Goal: Entertainment & Leisure: Consume media (video, audio)

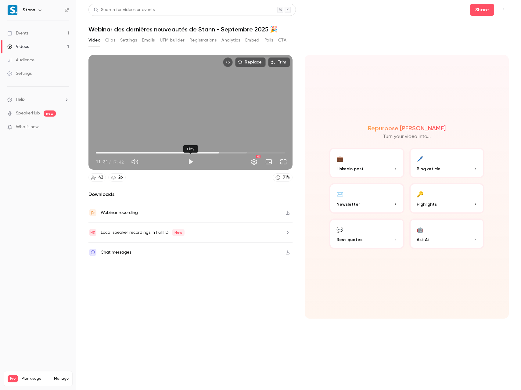
click at [191, 161] on button "Play" at bounding box center [191, 162] width 12 height 12
click at [200, 113] on div "Replace Trim 11:39 11:39 / 17:42 HD" at bounding box center [190, 112] width 204 height 115
click at [190, 113] on div "Replace Trim 11:39 11:39 / 17:42 HD" at bounding box center [190, 112] width 204 height 115
click at [177, 95] on div "Replace Trim 11:48 11:48 / 17:42 HD" at bounding box center [190, 112] width 204 height 115
click at [169, 105] on div "Replace Trim 11:48 11:48 / 17:42 HD" at bounding box center [190, 112] width 204 height 115
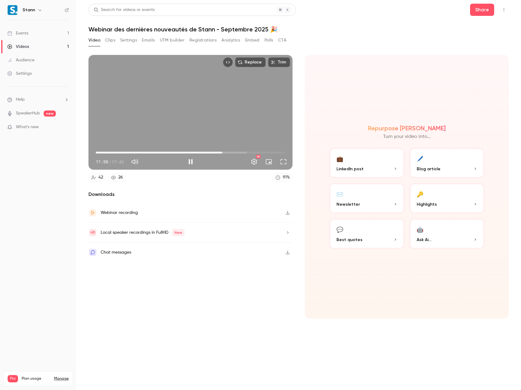
click at [179, 108] on div "Replace Trim 11:50 11:50 / 17:42 HD" at bounding box center [190, 112] width 204 height 115
click at [203, 124] on div "Replace Trim 11:50 11:50 / 17:42 HD" at bounding box center [190, 112] width 204 height 115
click at [200, 110] on div "Replace Trim 11:56 11:56 / 17:42 HD" at bounding box center [190, 112] width 204 height 115
click at [158, 121] on div "Replace Trim 11:56 11:56 / 17:42 HD" at bounding box center [190, 112] width 204 height 115
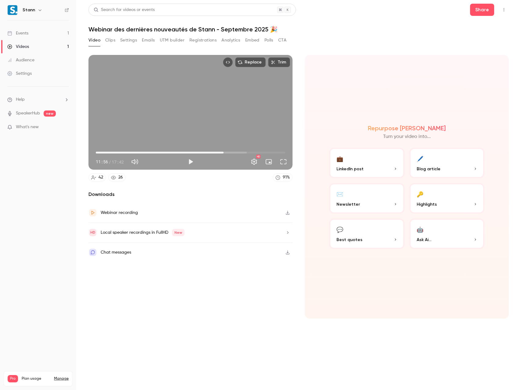
click at [158, 121] on div "Replace Trim 11:56 11:56 / 17:42 HD" at bounding box center [190, 112] width 204 height 115
click at [164, 134] on div "Replace Trim 12:12 12:12 / 17:42 HD" at bounding box center [190, 112] width 204 height 115
click at [226, 153] on span "12:08" at bounding box center [226, 153] width 2 height 2
click at [281, 163] on button "Full screen" at bounding box center [283, 162] width 12 height 12
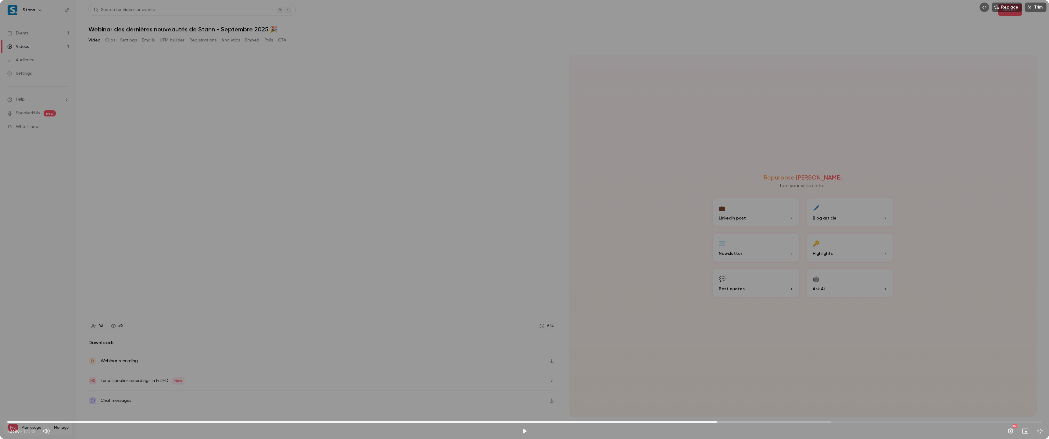
click at [509, 243] on div "Replace Trim 12:08 12:08 / 17:42 HD" at bounding box center [524, 219] width 1049 height 439
click at [521, 390] on span "12:11" at bounding box center [524, 422] width 1035 height 10
click at [521, 390] on span "12:01" at bounding box center [524, 422] width 1035 height 10
click at [506, 141] on div "Replace Trim 12:18 12:18 / 17:42 HD" at bounding box center [524, 219] width 1049 height 439
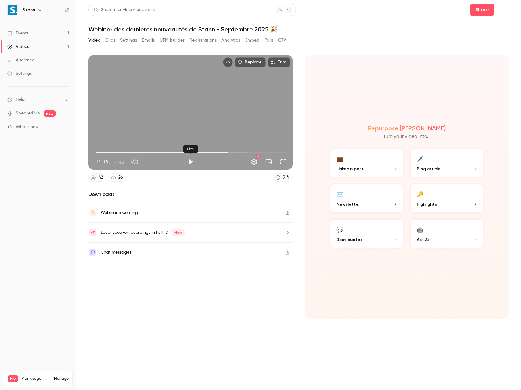
click at [192, 161] on button "Play" at bounding box center [191, 162] width 12 height 12
click at [194, 125] on div "Replace Trim 12:26 12:26 / 17:42 HD" at bounding box center [190, 112] width 204 height 115
click at [227, 153] on span "12:13" at bounding box center [227, 153] width 2 height 2
click at [223, 137] on div "Replace Trim 12:13 12:13 / 17:42 HD" at bounding box center [190, 112] width 204 height 115
click at [218, 116] on div "Replace Trim 12:23 12:23 / 17:42 HD" at bounding box center [190, 112] width 204 height 115
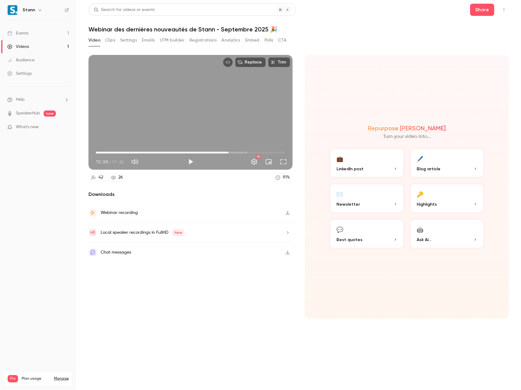
click at [191, 160] on button "Play" at bounding box center [191, 162] width 12 height 12
click at [217, 106] on div "Replace Trim 12:43 12:43 / 17:42 HD" at bounding box center [190, 112] width 204 height 115
click at [182, 105] on div "Replace Trim 12:43 12:43 / 17:42 HD" at bounding box center [190, 112] width 204 height 115
click at [194, 108] on div "Replace Trim 13:15 13:15 / 17:42 HD" at bounding box center [190, 112] width 204 height 115
click at [193, 120] on div "Replace Trim 13:15 13:15 / 17:42 HD" at bounding box center [190, 112] width 204 height 115
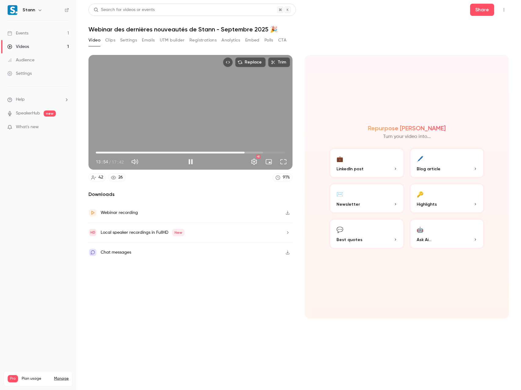
click at [202, 117] on div "Replace Trim 13:54 13:54 / 17:42 HD" at bounding box center [190, 112] width 204 height 115
click at [174, 112] on div "Replace Trim 13:54 13:54 / 17:42 HD" at bounding box center [190, 112] width 204 height 115
click at [188, 120] on div "Replace Trim 14:15 14:15 / 17:42 HD" at bounding box center [190, 112] width 204 height 115
click at [191, 162] on button "Play" at bounding box center [191, 162] width 12 height 12
click at [147, 130] on div "Replace Trim 14:52 14:52 / 17:42 HD" at bounding box center [190, 112] width 204 height 115
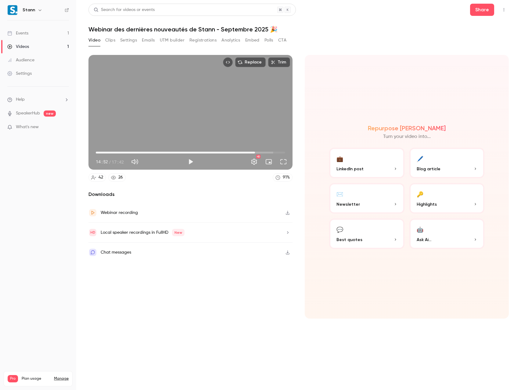
click at [254, 153] on span "14:52" at bounding box center [255, 153] width 2 height 2
click at [190, 162] on button "Play" at bounding box center [191, 162] width 12 height 12
click at [192, 120] on div "Replace Trim 14:39 14:39 / 17:42 HD" at bounding box center [190, 112] width 204 height 115
click at [191, 161] on button "Play" at bounding box center [191, 162] width 12 height 12
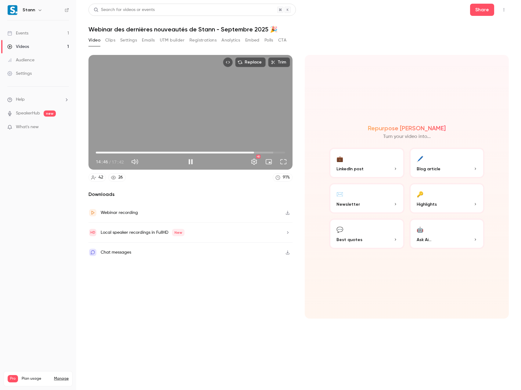
click at [210, 117] on div "Replace Trim 14:46 14:46 / 17:42 HD" at bounding box center [190, 112] width 204 height 115
click at [215, 120] on div "Replace Trim 14:48 14:48 / 17:42 HD" at bounding box center [190, 112] width 204 height 115
click at [190, 163] on button "Play" at bounding box center [191, 162] width 12 height 12
click at [185, 118] on div "Replace Trim 14:50 14:50 / 17:42 HD" at bounding box center [190, 112] width 204 height 115
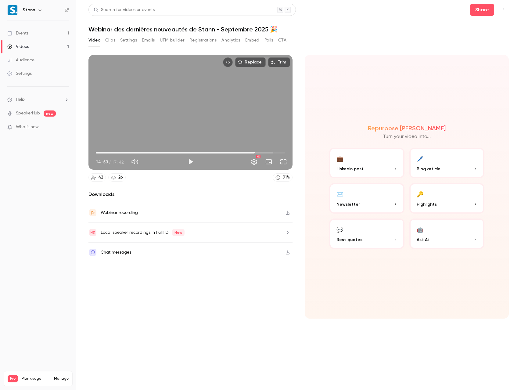
click at [204, 105] on div "Replace Trim 14:50 14:50 / 17:42 HD" at bounding box center [190, 112] width 204 height 115
click at [201, 125] on div "Replace Trim 14:55 14:55 / 17:42 HD" at bounding box center [190, 112] width 204 height 115
click at [236, 112] on div "Replace Trim 14:56 14:56 / 17:42 HD" at bounding box center [190, 112] width 204 height 115
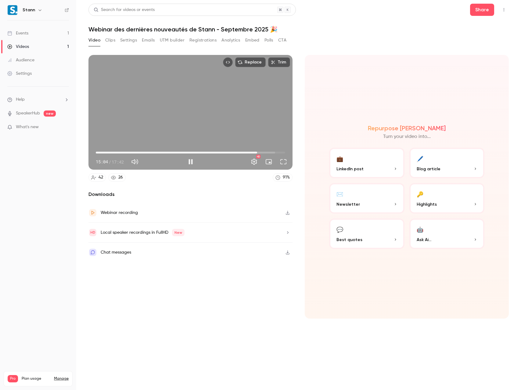
click at [217, 118] on div "Replace Trim 15:04 15:04 / 17:42 HD" at bounding box center [190, 112] width 204 height 115
click at [191, 157] on button "Play" at bounding box center [191, 162] width 12 height 12
click at [182, 104] on div "Replace Trim 17:05 17:05 / 17:43 HD" at bounding box center [190, 112] width 204 height 115
click at [191, 161] on button "Play" at bounding box center [191, 162] width 12 height 12
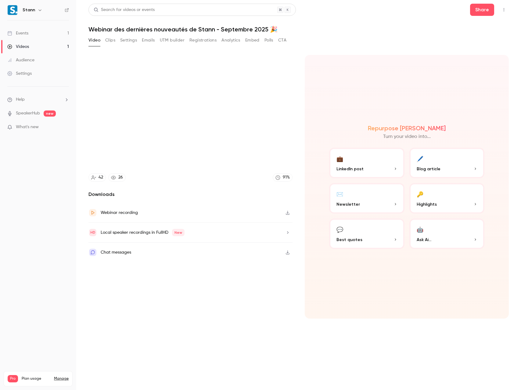
type input "******"
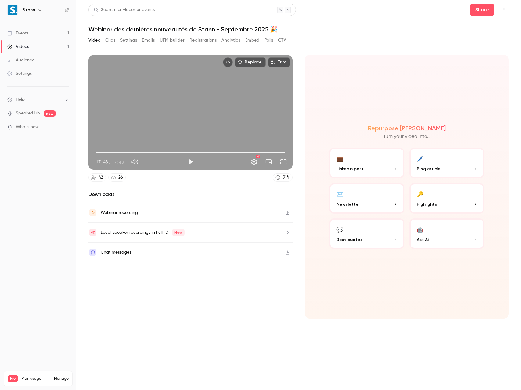
click at [29, 33] on link "Events 1" at bounding box center [38, 33] width 76 height 13
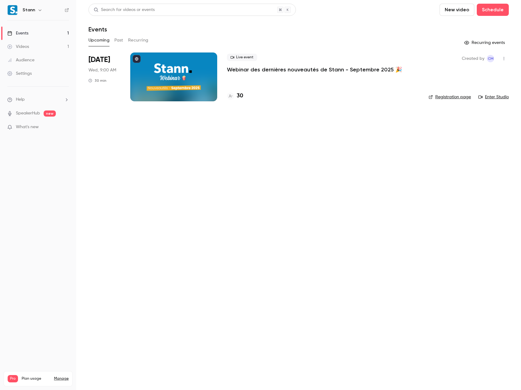
click at [25, 49] on div "Videos" at bounding box center [18, 47] width 22 height 6
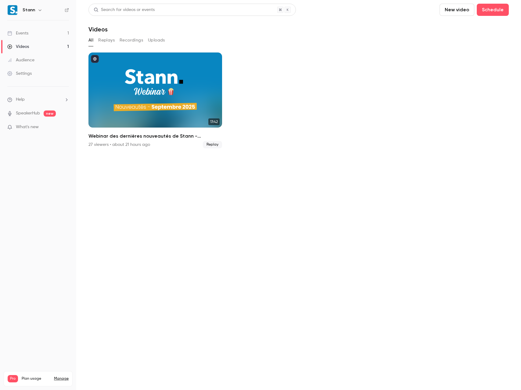
click at [21, 33] on div "Events" at bounding box center [17, 33] width 21 height 6
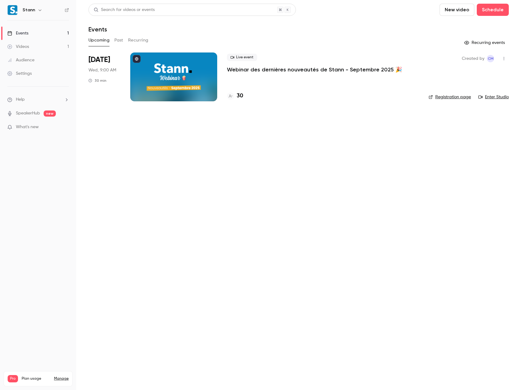
click at [19, 46] on div "Videos" at bounding box center [18, 47] width 22 height 6
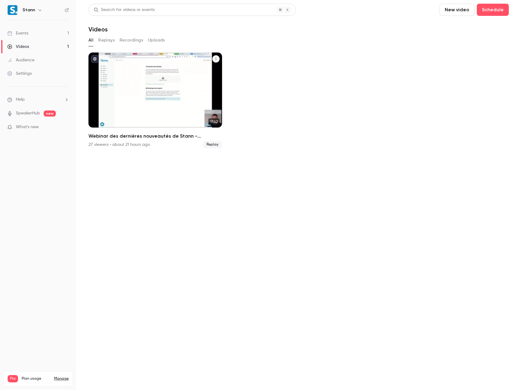
click at [155, 80] on div "Webinar des dernières nouveautés de Stann - Septembre 2025 🎉" at bounding box center [155, 89] width 134 height 75
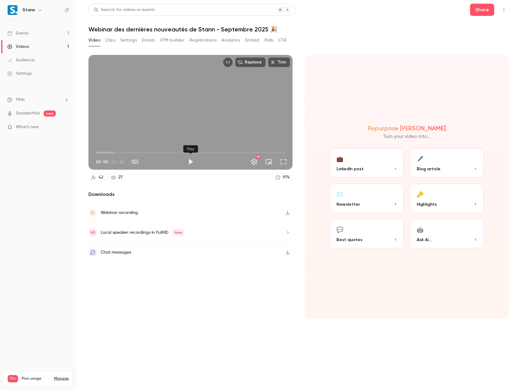
click at [192, 161] on button "Play" at bounding box center [191, 162] width 12 height 12
click at [154, 82] on div "Replace Trim 00:01 00:01 / 17:42 HD" at bounding box center [190, 112] width 204 height 115
click at [285, 163] on button "Full screen" at bounding box center [283, 162] width 12 height 12
click at [192, 162] on button "Play" at bounding box center [191, 162] width 12 height 12
click at [191, 162] on button "Pause" at bounding box center [191, 162] width 12 height 12
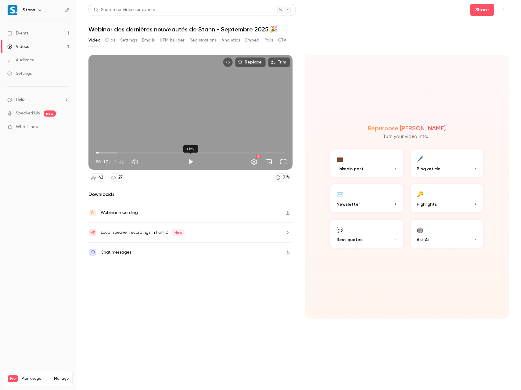
click at [191, 162] on button "Play" at bounding box center [191, 162] width 12 height 12
click at [191, 162] on button "Pause" at bounding box center [191, 162] width 12 height 12
type input "****"
click at [26, 47] on div "Videos" at bounding box center [18, 47] width 22 height 6
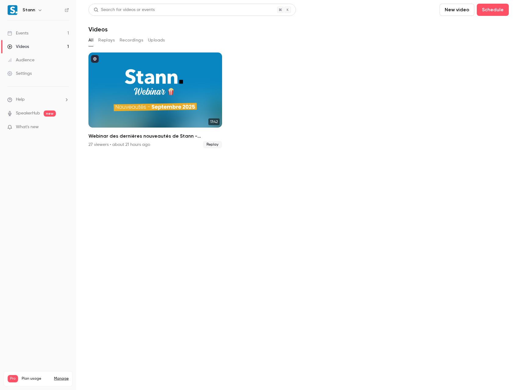
click at [458, 9] on button "New video" at bounding box center [457, 10] width 35 height 12
click at [460, 24] on div "Record" at bounding box center [479, 26] width 46 height 6
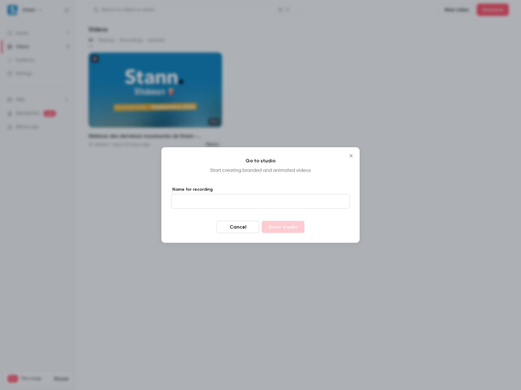
click at [199, 201] on input "Name for recording" at bounding box center [260, 201] width 179 height 15
type input "**********"
click at [262, 221] on button "Enter studio" at bounding box center [283, 227] width 43 height 12
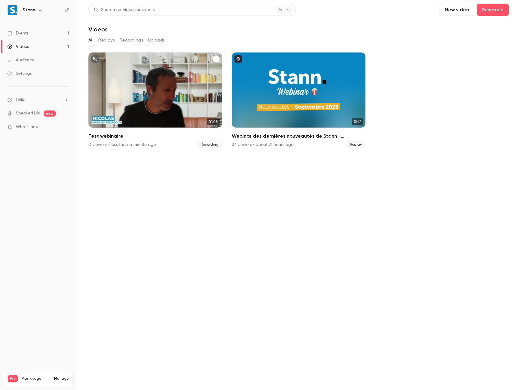
click at [215, 58] on icon "Test webinaire" at bounding box center [216, 59] width 4 height 4
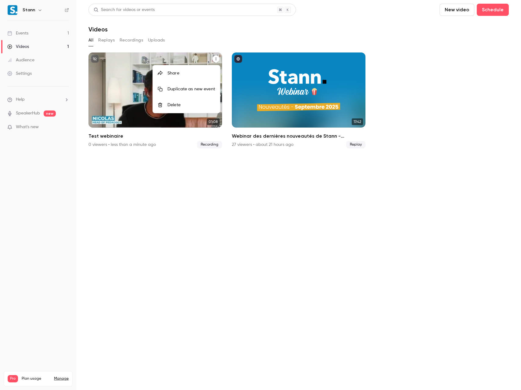
click at [171, 103] on div "Delete" at bounding box center [191, 105] width 48 height 6
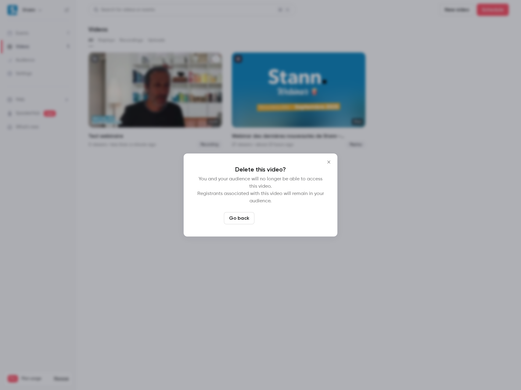
click at [271, 218] on button "Delete video" at bounding box center [277, 218] width 41 height 12
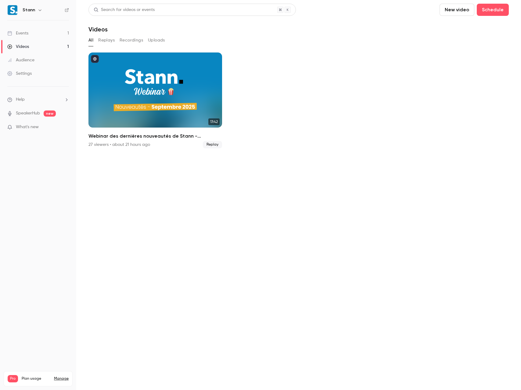
click at [451, 9] on button "New video" at bounding box center [457, 10] width 35 height 12
click at [461, 26] on div "Record" at bounding box center [479, 26] width 46 height 6
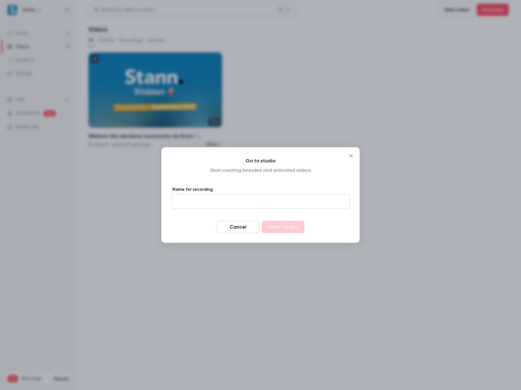
click at [222, 198] on input "Name for recording" at bounding box center [260, 201] width 179 height 15
type input "**********"
click at [262, 221] on button "Enter studio" at bounding box center [283, 227] width 43 height 12
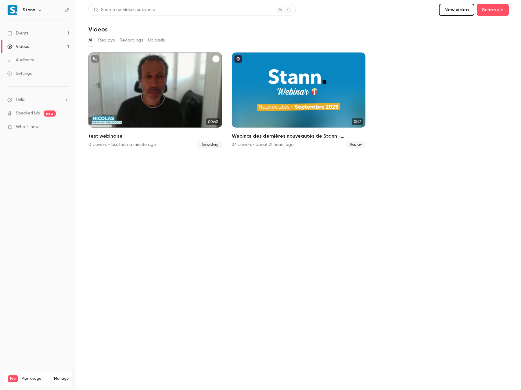
click at [214, 59] on icon "test webinaire" at bounding box center [216, 59] width 4 height 4
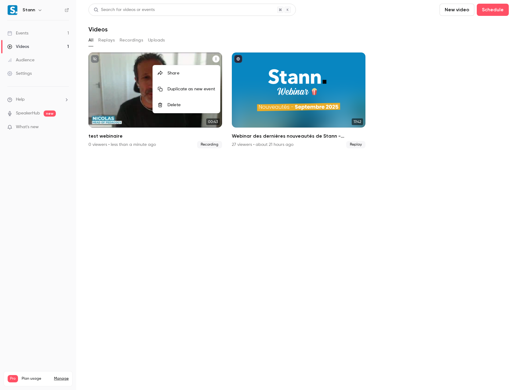
click at [168, 103] on div "Delete" at bounding box center [191, 105] width 48 height 6
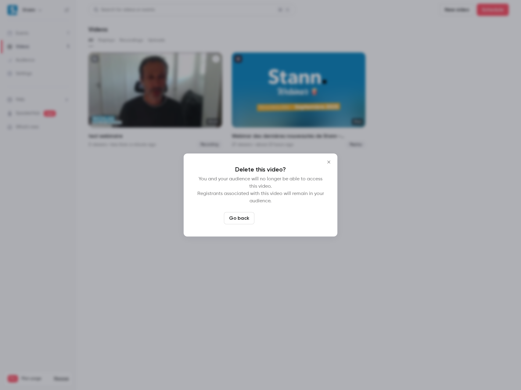
click at [262, 218] on button "Delete video" at bounding box center [277, 218] width 41 height 12
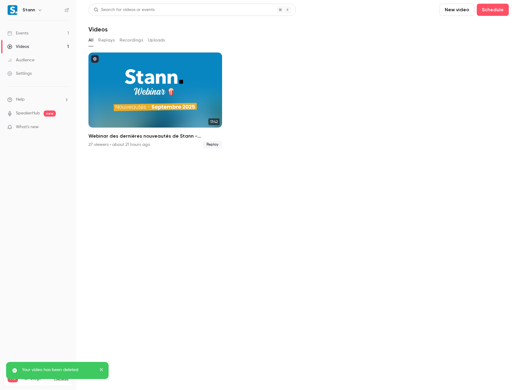
click at [462, 8] on button "New video" at bounding box center [457, 10] width 35 height 12
click at [462, 28] on div "Record" at bounding box center [479, 26] width 46 height 6
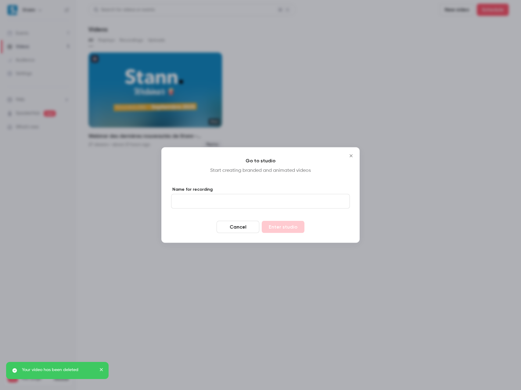
click at [218, 201] on input "Name for recording" at bounding box center [260, 201] width 179 height 15
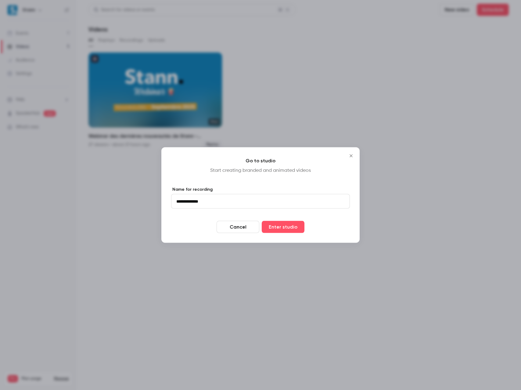
type input "**********"
click at [262, 221] on button "Enter studio" at bounding box center [283, 227] width 43 height 12
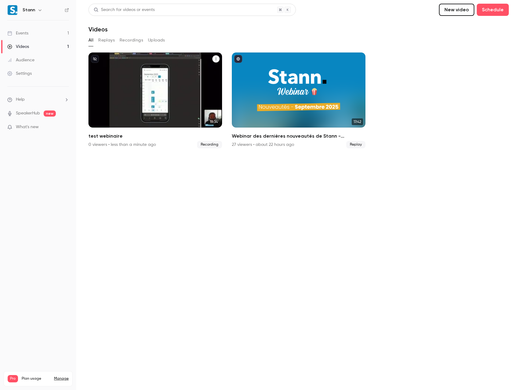
click at [131, 88] on div "Stann [DATE] test webinaire" at bounding box center [155, 89] width 134 height 75
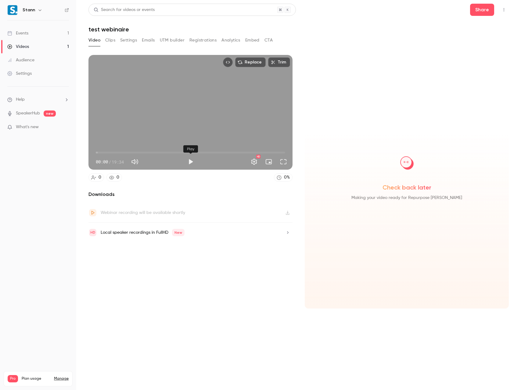
click at [189, 161] on button "Play" at bounding box center [191, 162] width 12 height 12
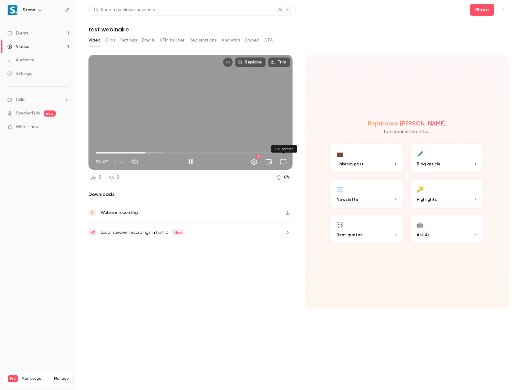
click at [283, 160] on button "Full screen" at bounding box center [283, 162] width 12 height 12
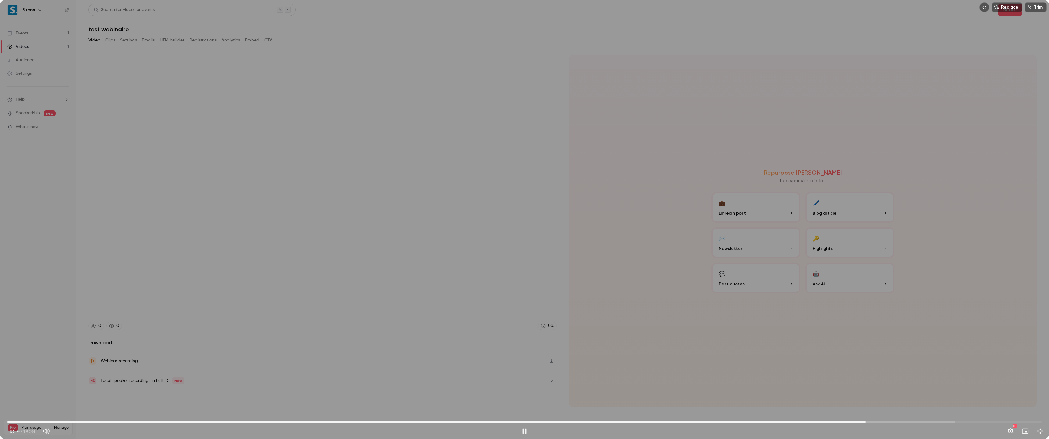
click at [521, 202] on div "Replace Trim 16:14 16:14 / 19:34 HD" at bounding box center [524, 219] width 1049 height 439
click at [452, 207] on div "Replace Trim 16:14 16:14 / 19:34 HD" at bounding box center [524, 219] width 1049 height 439
type input "******"
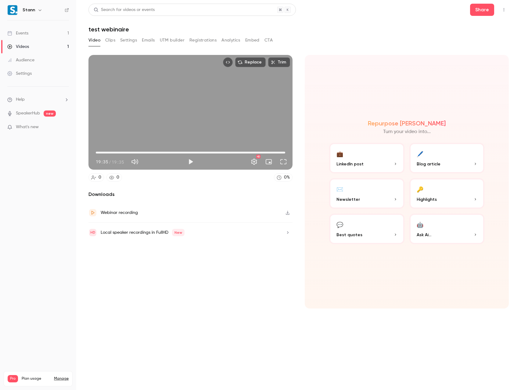
click at [32, 44] on link "Videos 1" at bounding box center [38, 46] width 76 height 13
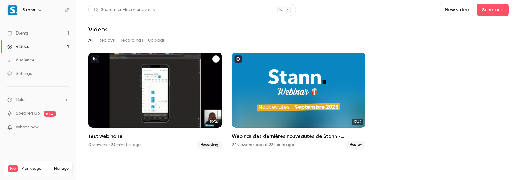
click at [214, 59] on icon "test webinaire" at bounding box center [216, 59] width 4 height 4
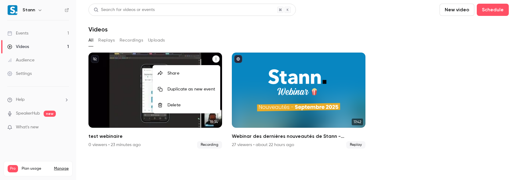
click at [171, 106] on div "Delete" at bounding box center [191, 105] width 48 height 6
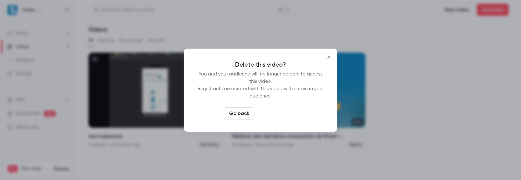
click at [263, 112] on button "Delete video" at bounding box center [277, 113] width 41 height 12
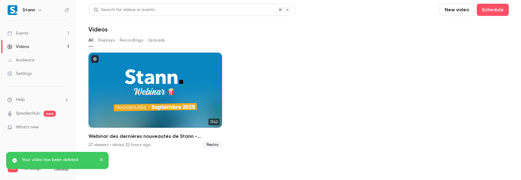
click at [31, 35] on link "Events 1" at bounding box center [38, 33] width 76 height 13
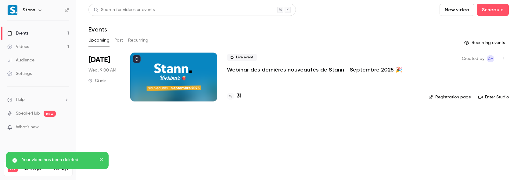
click at [24, 48] on div "Videos" at bounding box center [18, 47] width 22 height 6
